Goal: Check status: Check status

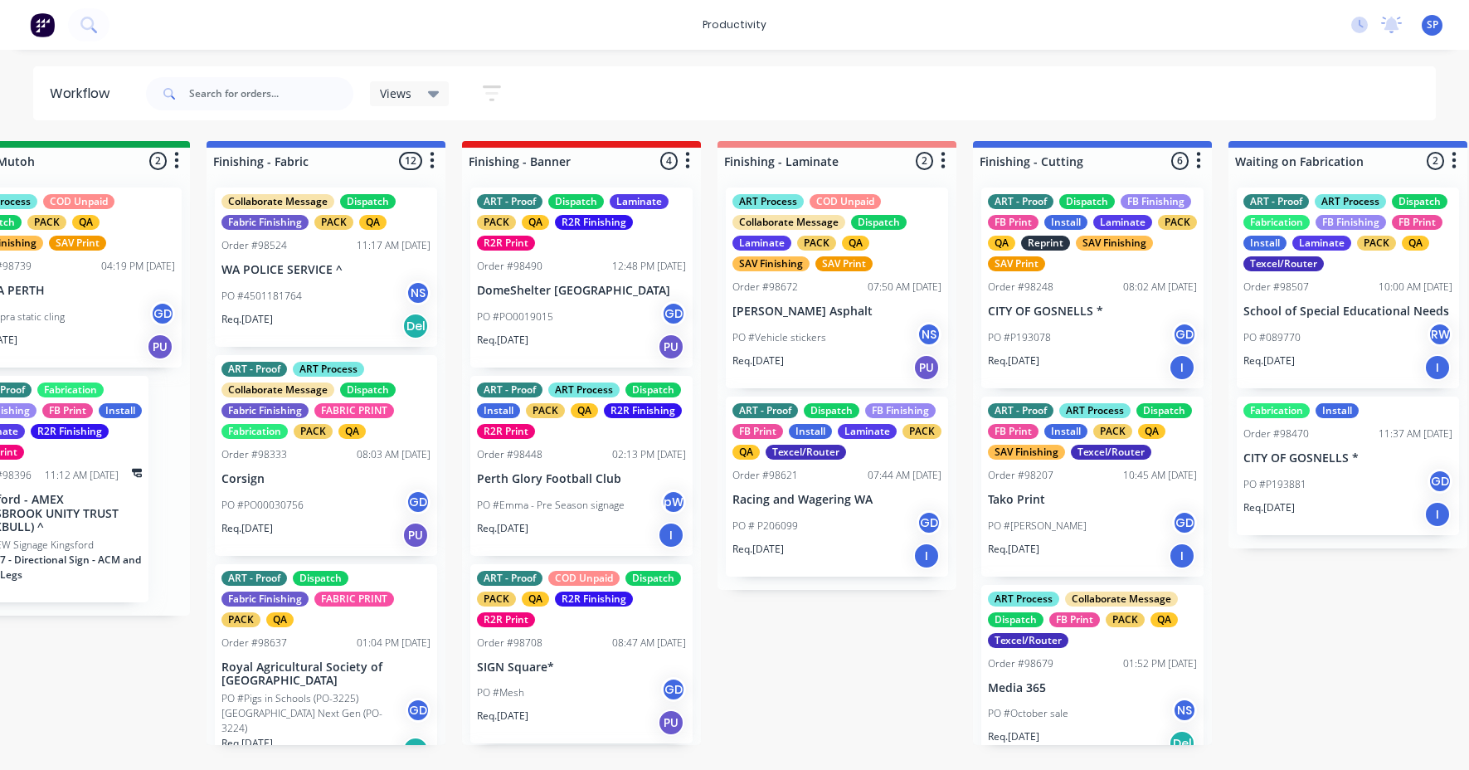
scroll to position [889, 0]
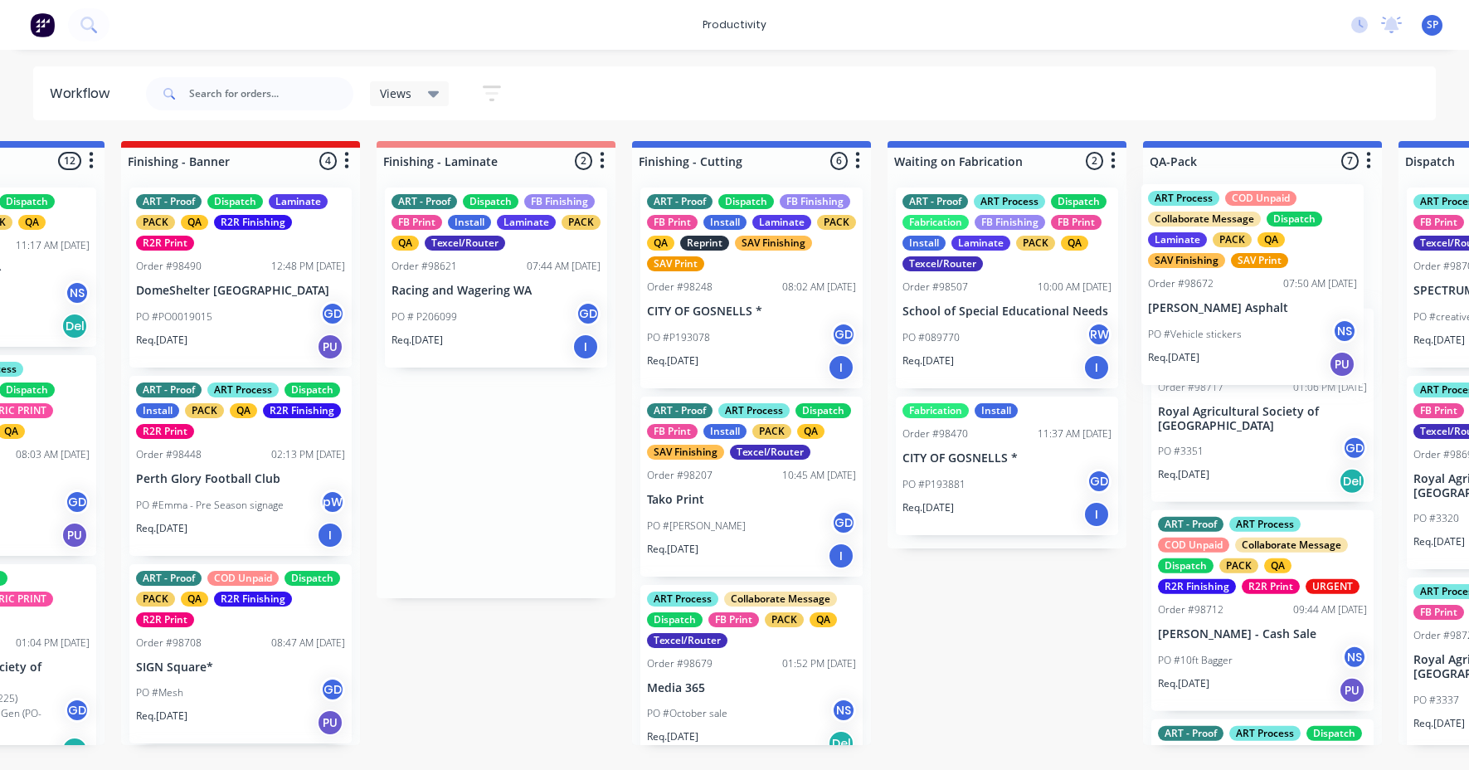
drag, startPoint x: 810, startPoint y: 325, endPoint x: 1232, endPoint y: 320, distance: 422.4
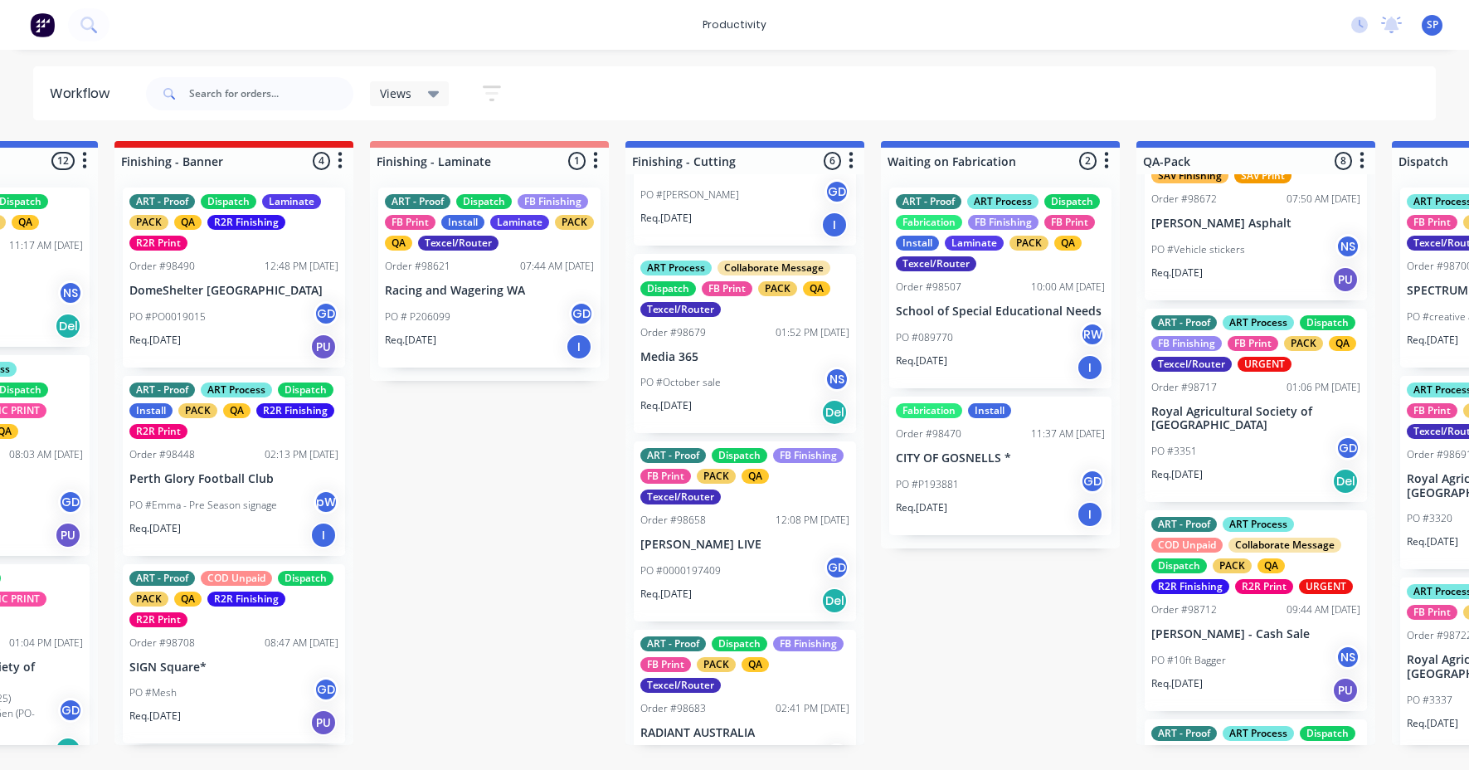
scroll to position [332, 0]
click at [733, 390] on div "PO #October sale NS" at bounding box center [745, 382] width 209 height 32
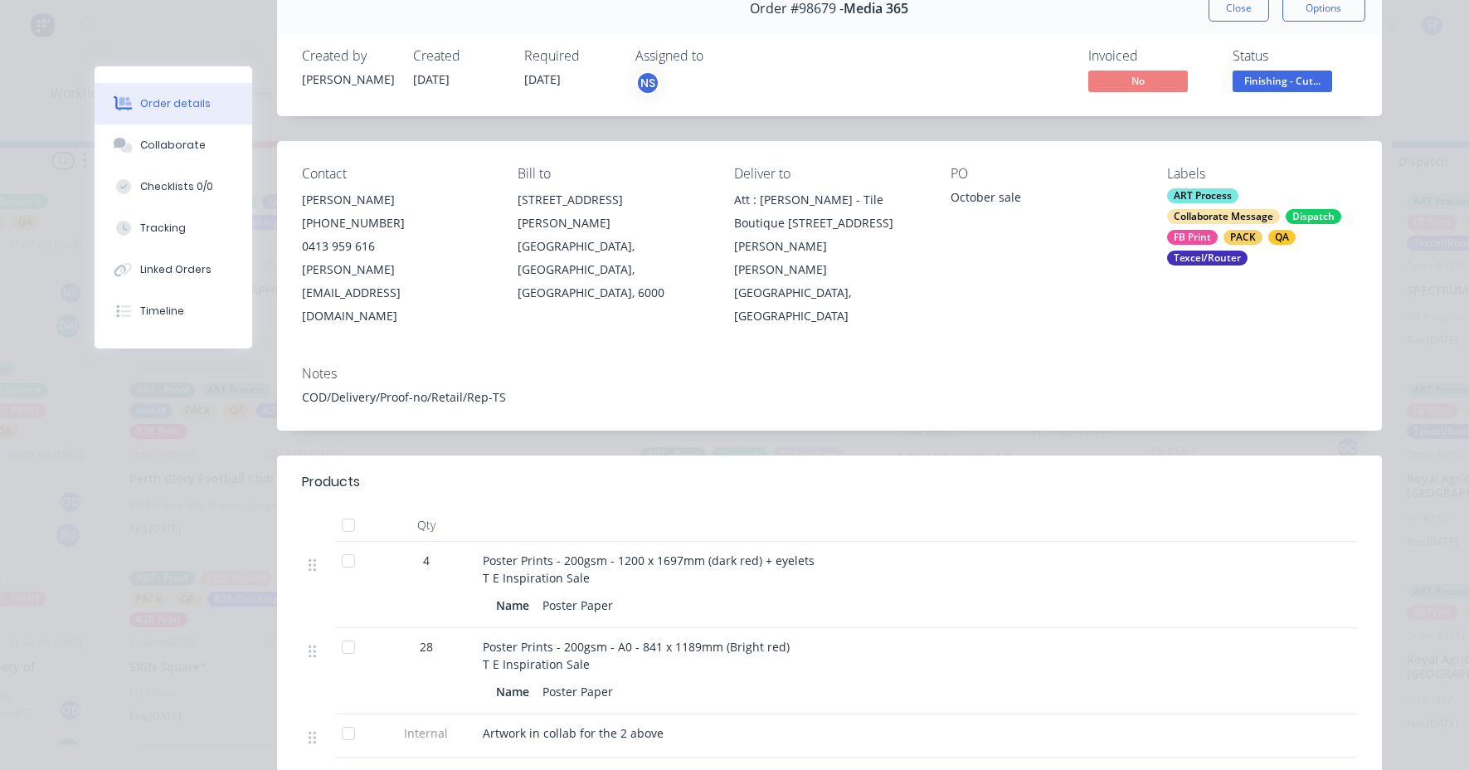
scroll to position [83, 0]
click at [1233, 7] on button "Close" at bounding box center [1239, 9] width 61 height 27
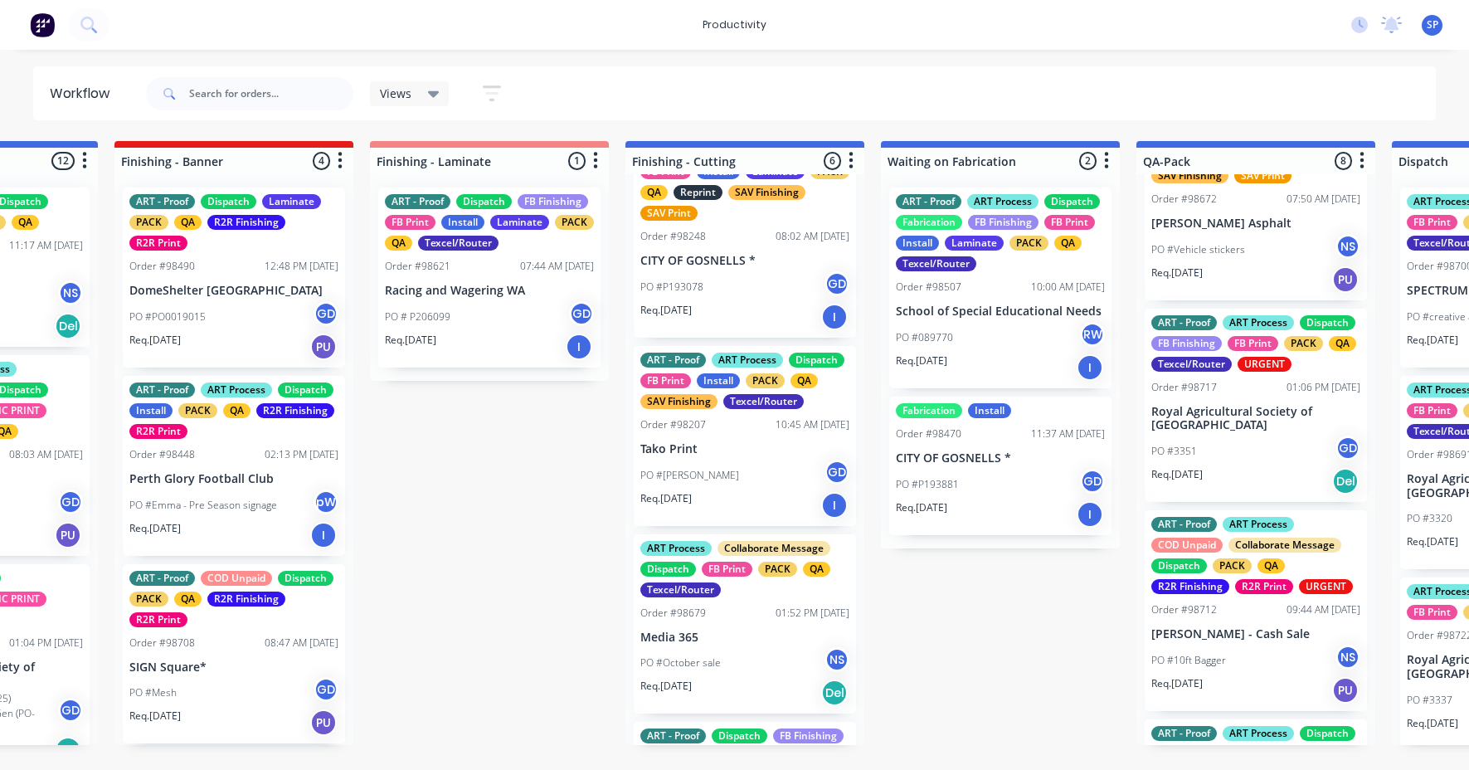
scroll to position [0, 0]
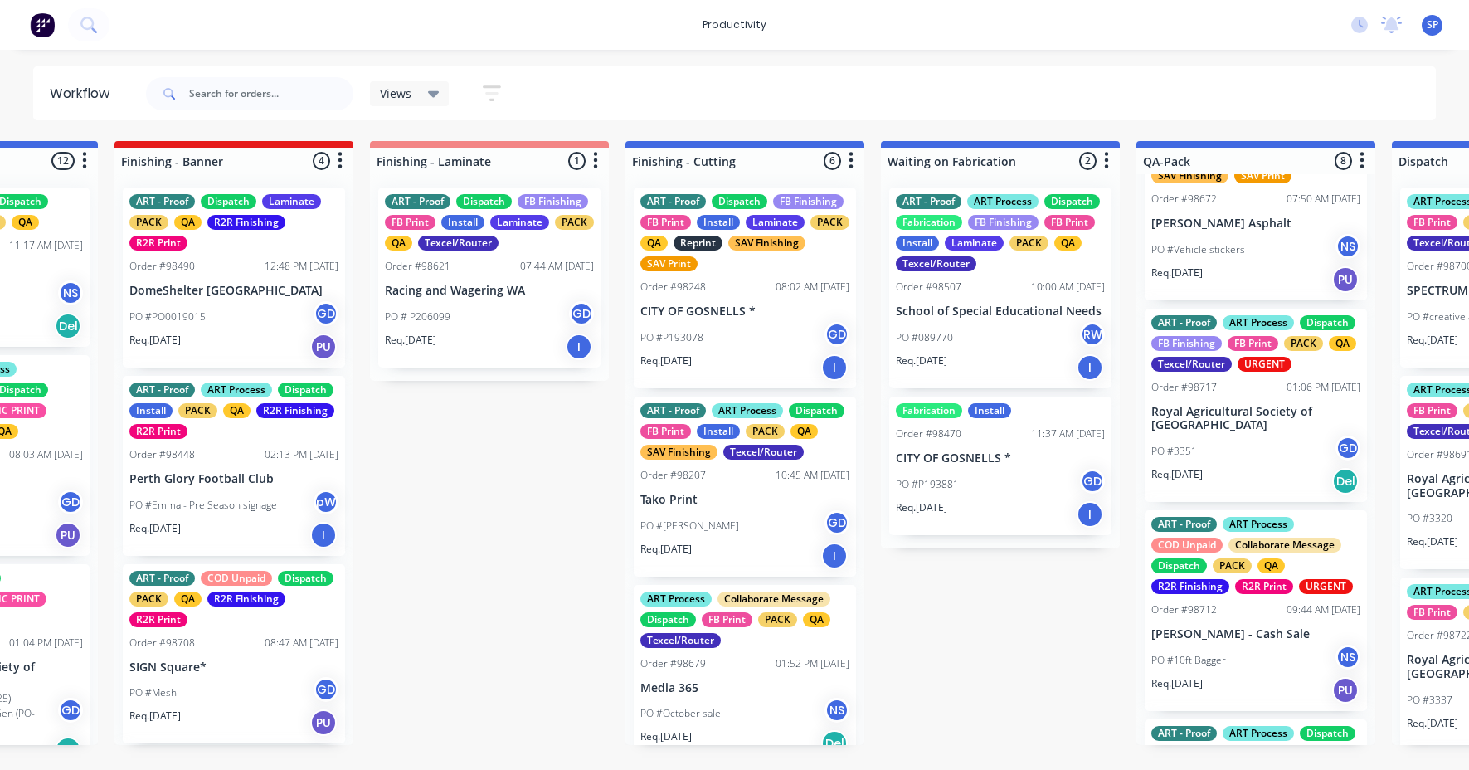
click at [709, 327] on div "PO #P193078 GD" at bounding box center [745, 338] width 209 height 32
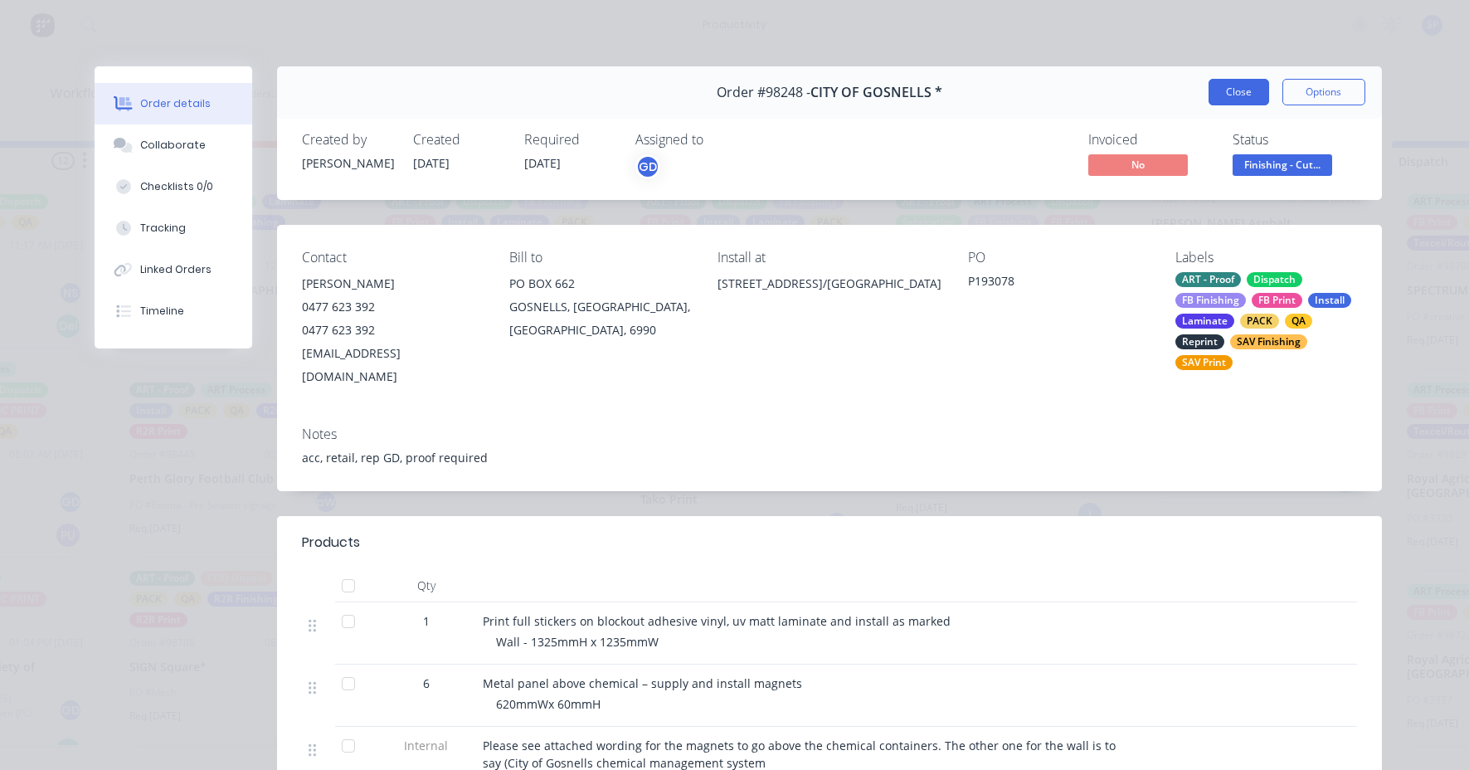
click at [1214, 89] on button "Close" at bounding box center [1239, 92] width 61 height 27
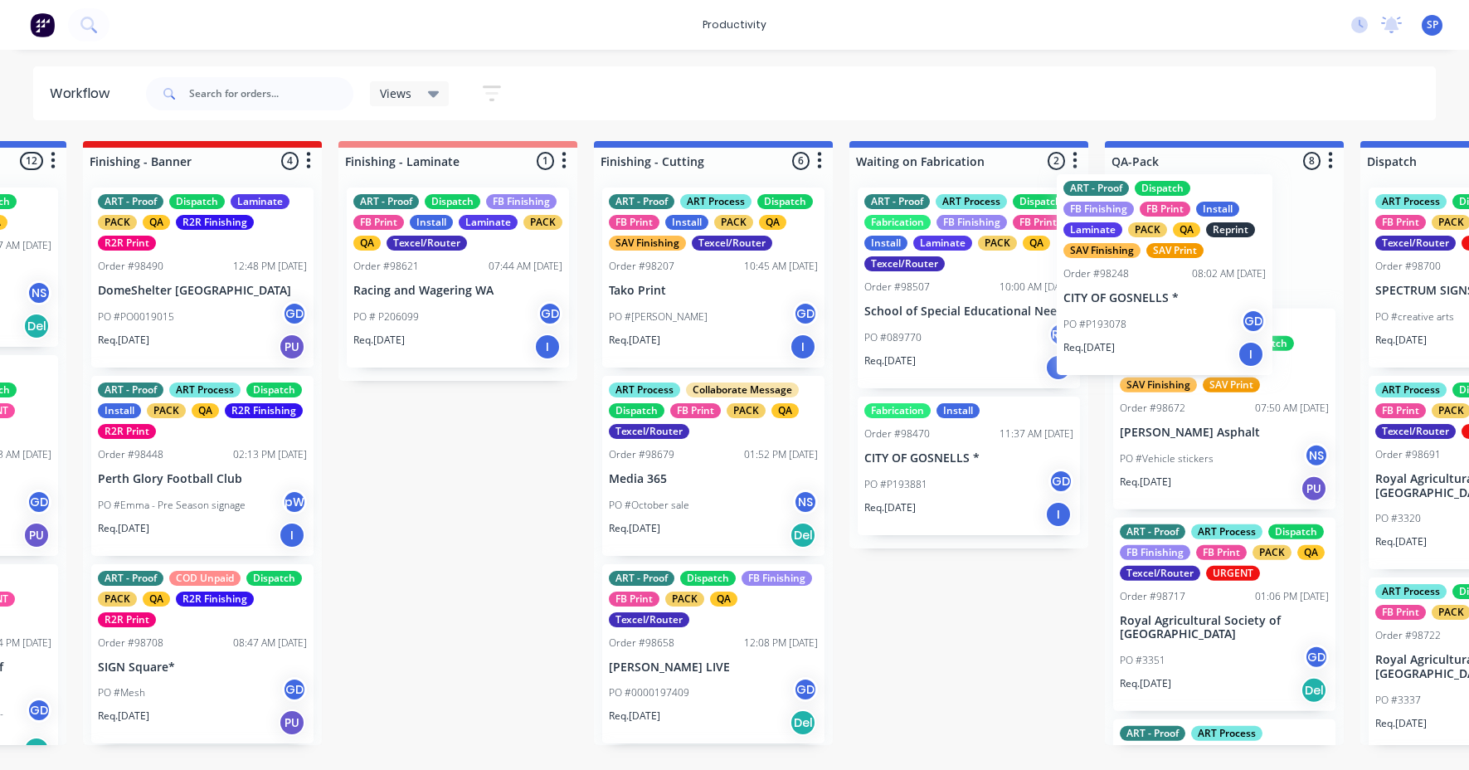
drag, startPoint x: 685, startPoint y: 305, endPoint x: 1114, endPoint y: 291, distance: 428.4
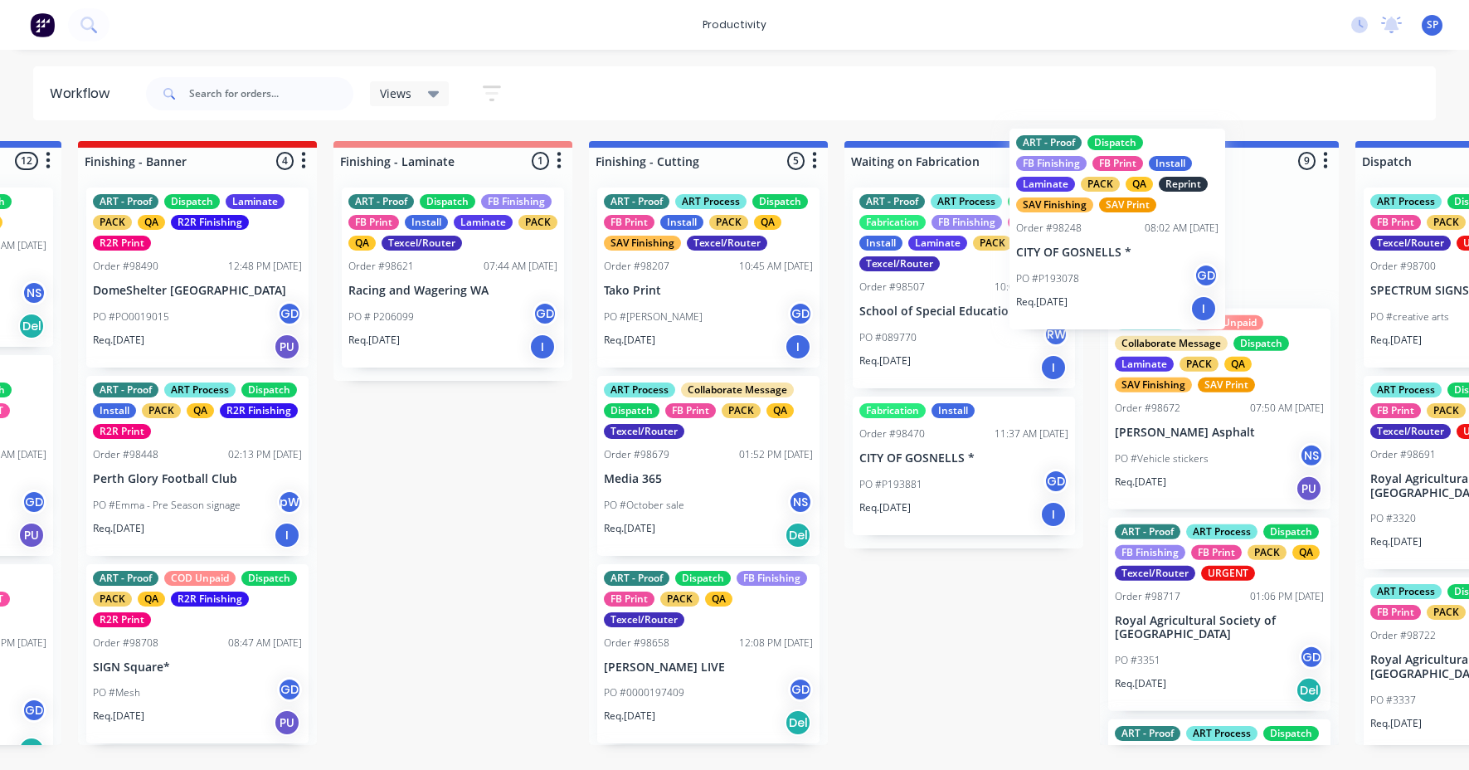
scroll to position [0, 3282]
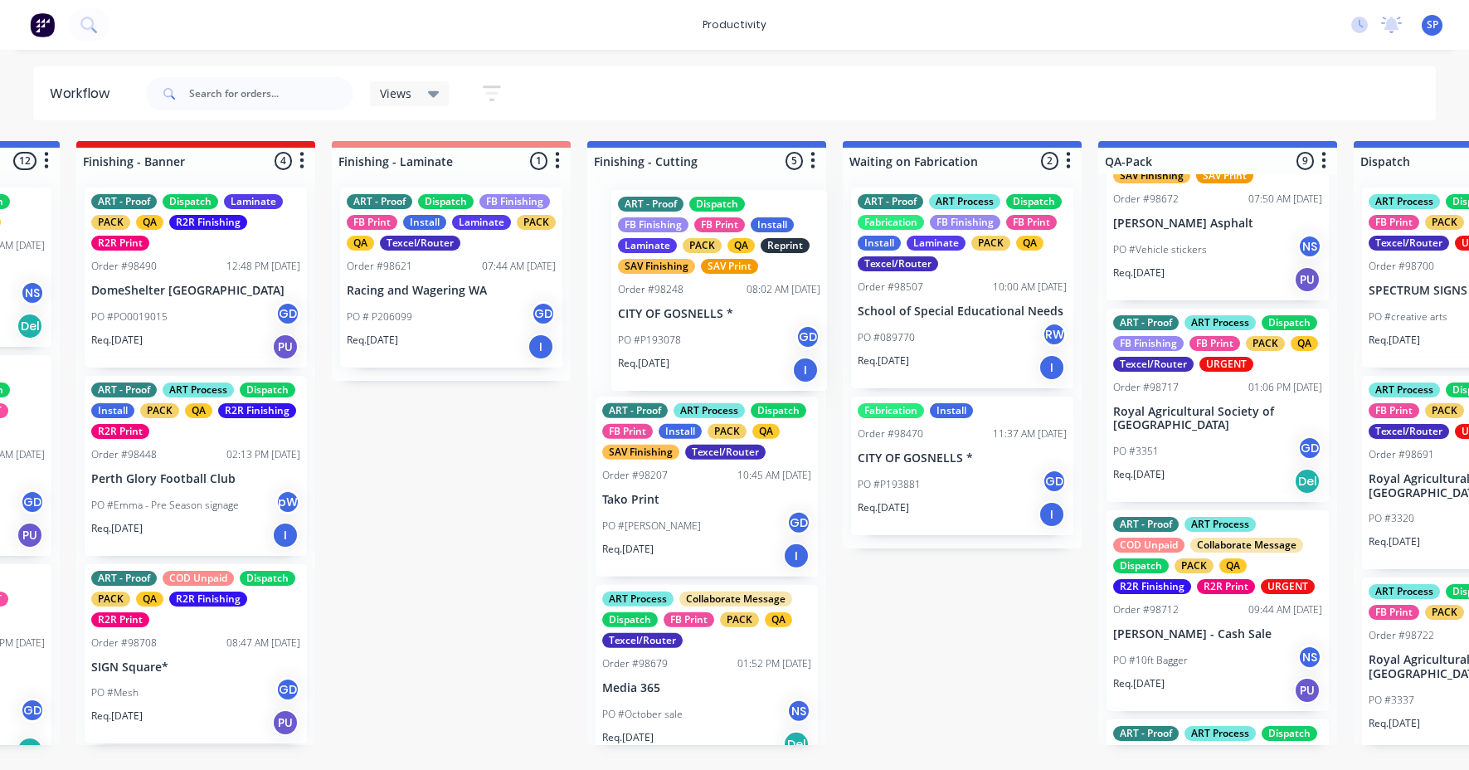
drag, startPoint x: 1138, startPoint y: 279, endPoint x: 677, endPoint y: 313, distance: 461.8
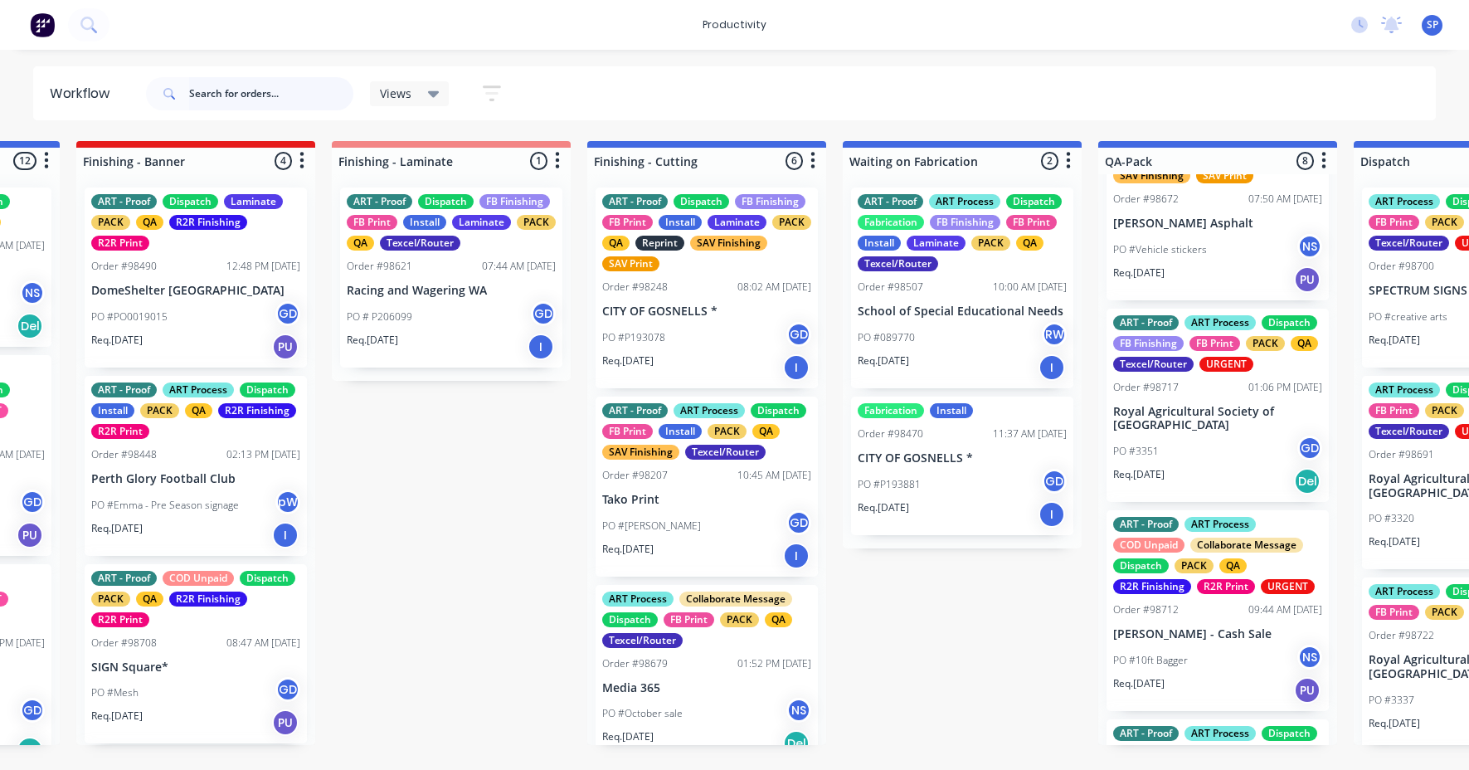
click at [213, 99] on input "text" at bounding box center [271, 93] width 164 height 33
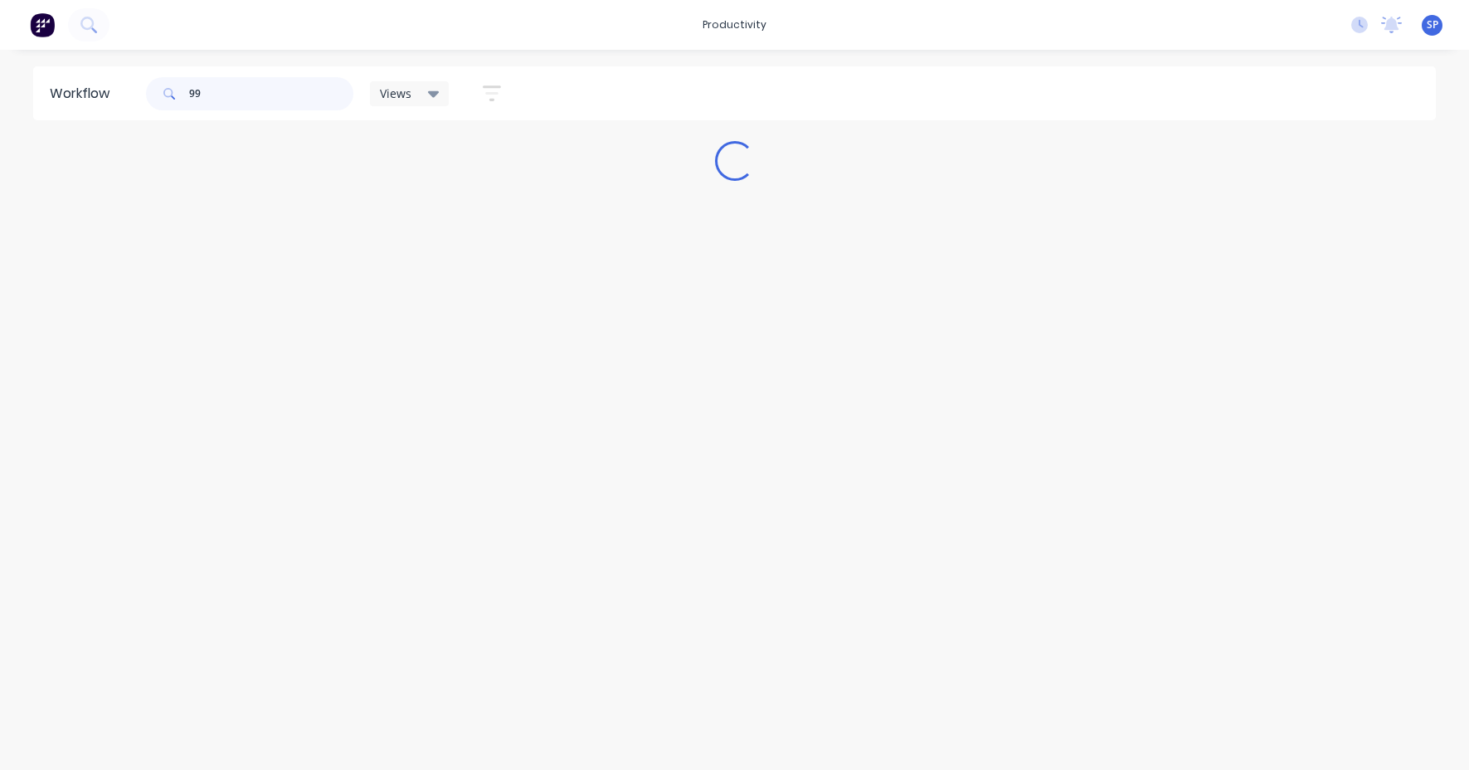
scroll to position [0, 0]
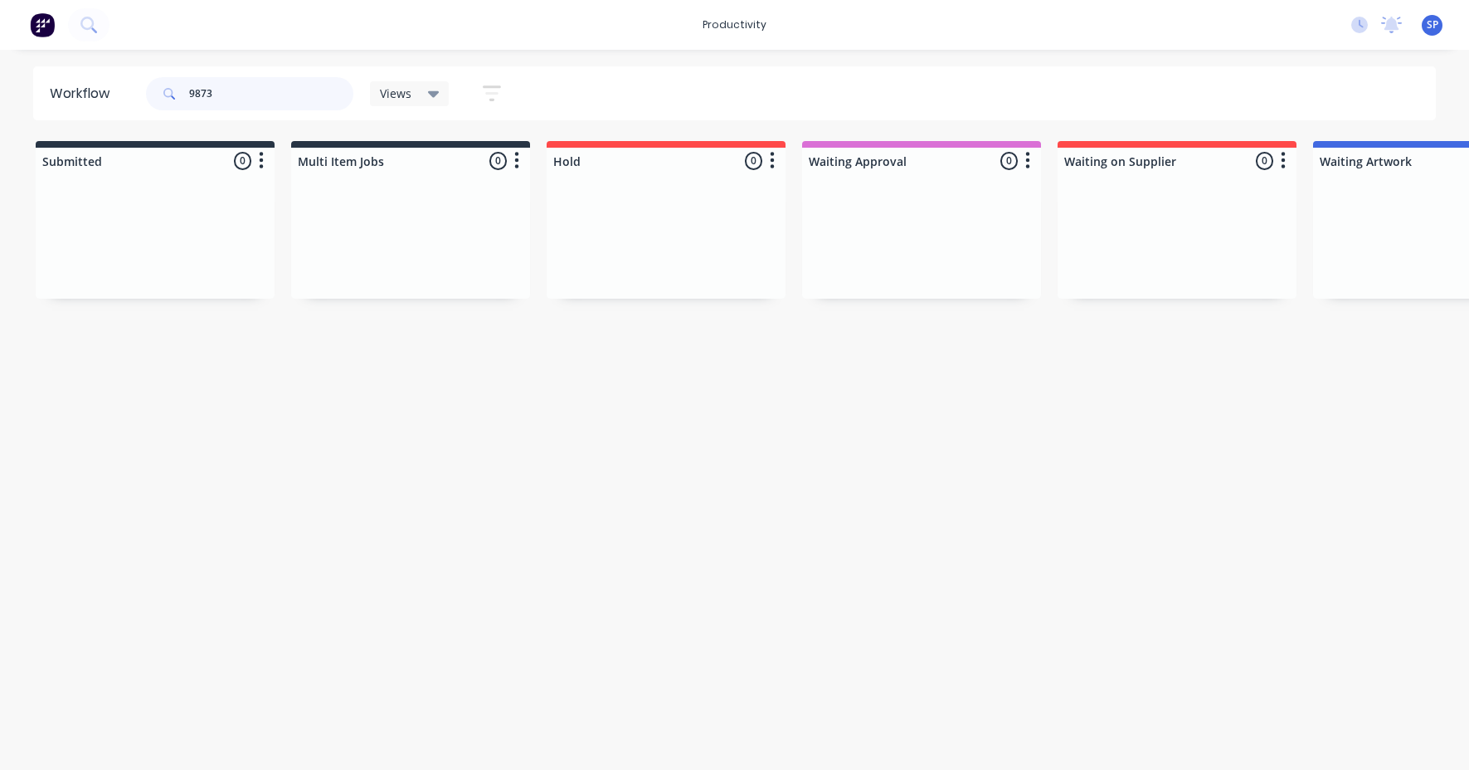
type input "98739"
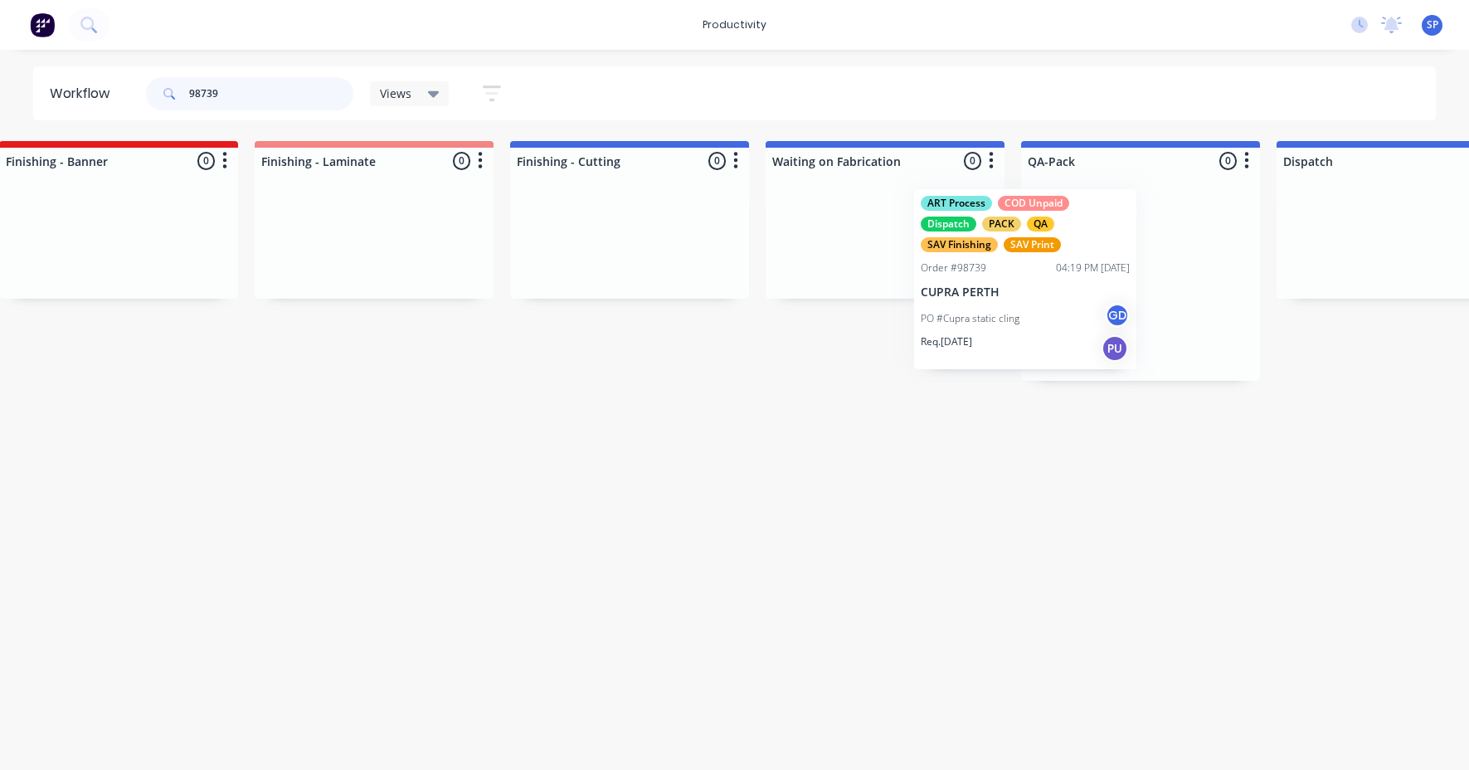
scroll to position [0, 3427]
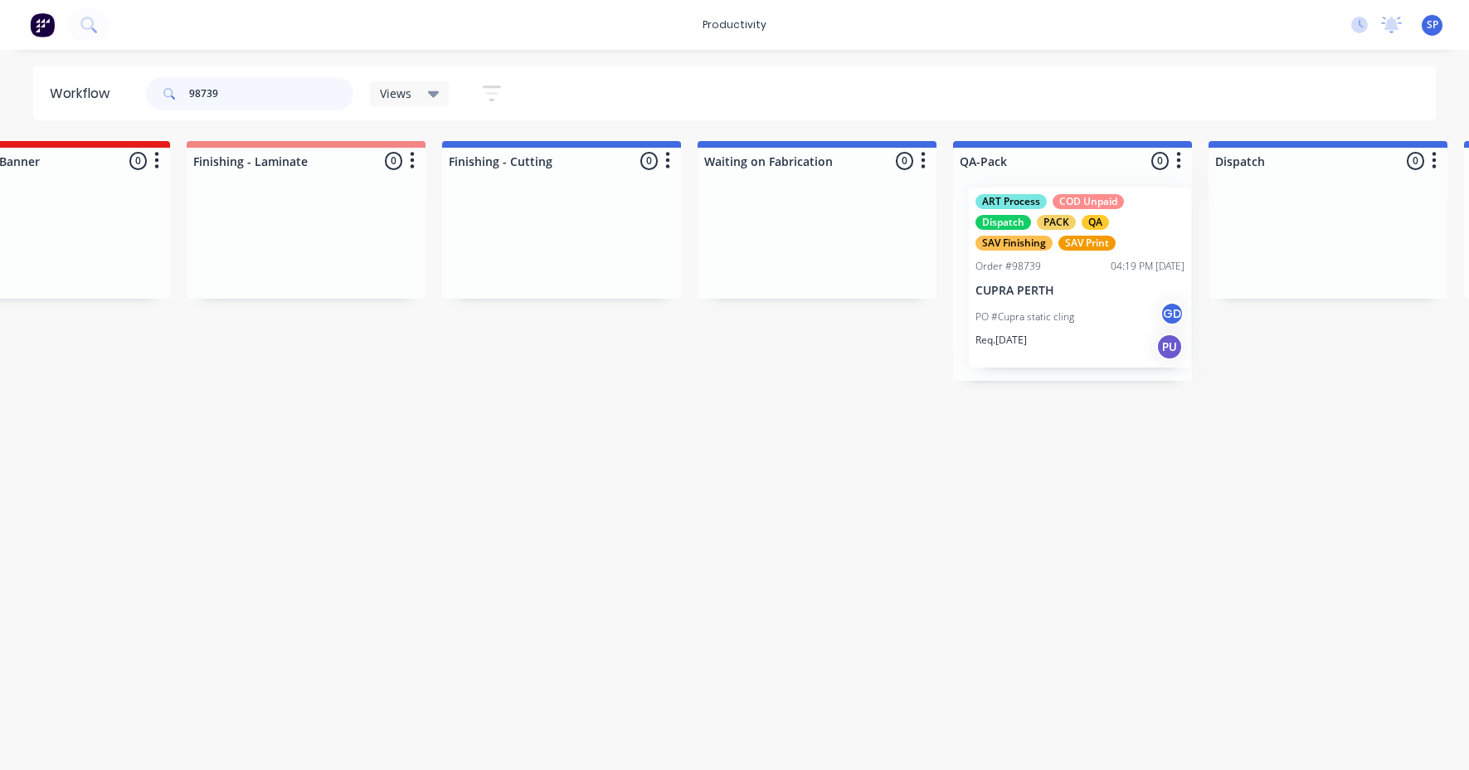
drag, startPoint x: 772, startPoint y: 286, endPoint x: 1041, endPoint y: 285, distance: 269.7
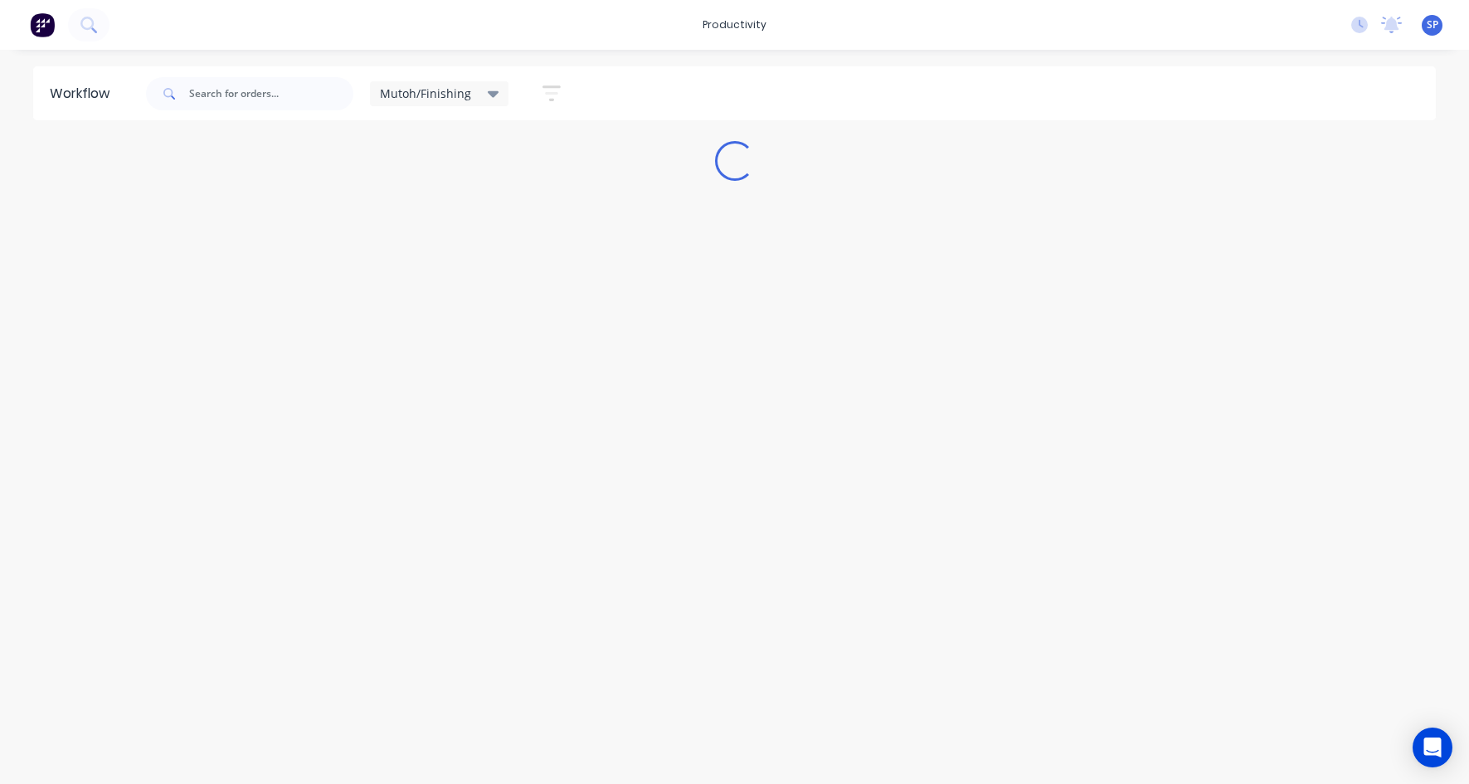
click at [489, 90] on icon at bounding box center [494, 94] width 12 height 18
click at [413, 217] on button "None" at bounding box center [471, 216] width 177 height 19
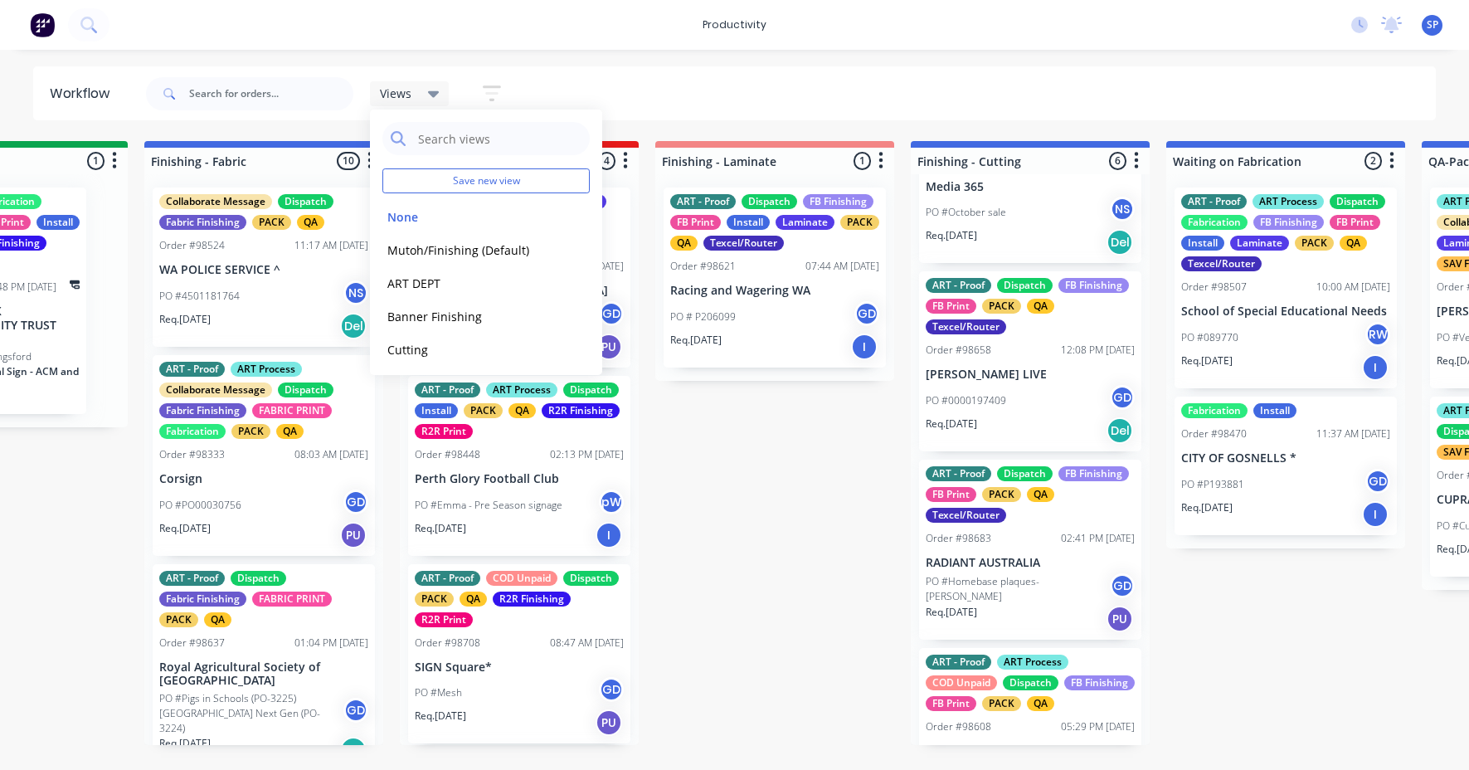
scroll to position [625, 0]
